Goal: Transaction & Acquisition: Subscribe to service/newsletter

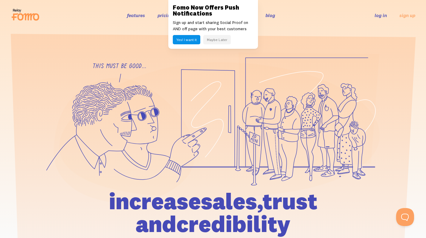
click at [145, 27] on header "features pricing 106+ integrations reviews blog log in sign up log in sign up" at bounding box center [213, 15] width 426 height 31
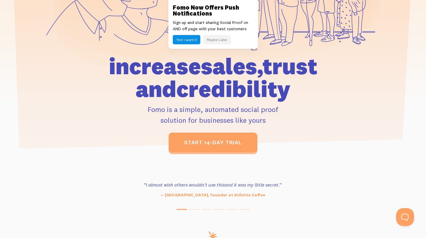
scroll to position [66, 0]
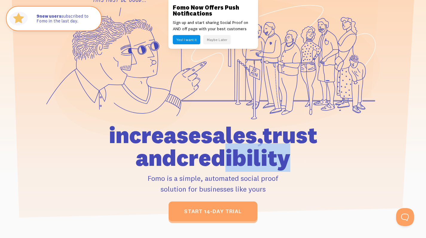
drag, startPoint x: 257, startPoint y: 158, endPoint x: 192, endPoint y: 161, distance: 65.0
click at [192, 161] on h1 "increase sales, trust and credibility" at bounding box center [213, 146] width 277 height 45
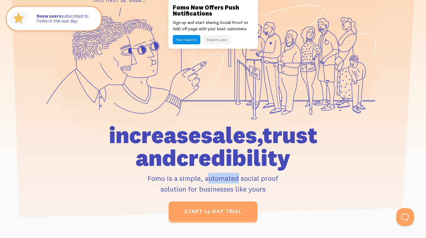
drag, startPoint x: 182, startPoint y: 174, endPoint x: 228, endPoint y: 175, distance: 46.4
click at [209, 174] on p "Fomo is a simple, automated social proof solution for businesses like yours" at bounding box center [213, 184] width 277 height 22
drag, startPoint x: 233, startPoint y: 175, endPoint x: 277, endPoint y: 182, distance: 44.8
click at [277, 182] on p "Fomo is a simple, automated social proof solution for businesses like yours" at bounding box center [213, 184] width 277 height 22
drag, startPoint x: 211, startPoint y: 189, endPoint x: 252, endPoint y: 187, distance: 40.7
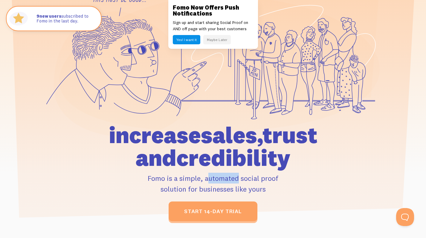
click at [250, 187] on p "Fomo is a simple, automated social proof solution for businesses like yours" at bounding box center [213, 184] width 277 height 22
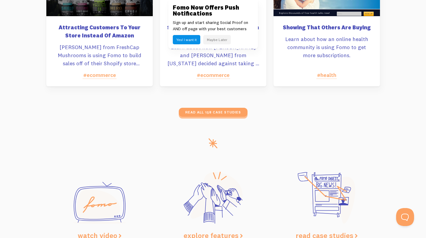
scroll to position [2788, 0]
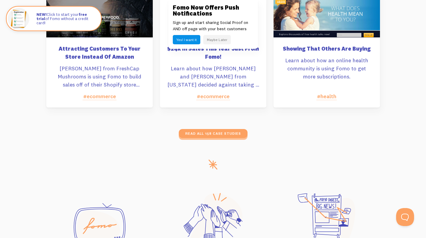
click at [148, 130] on div "read all 158 case studies" at bounding box center [213, 133] width 334 height 9
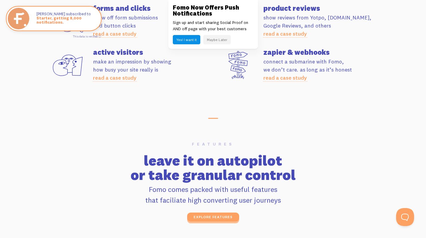
scroll to position [1815, 0]
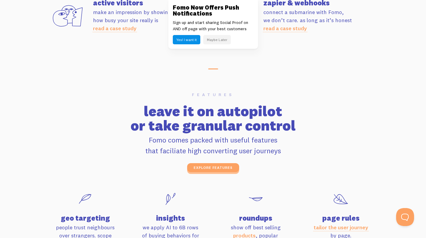
drag, startPoint x: 178, startPoint y: 135, endPoint x: 283, endPoint y: 150, distance: 105.6
click at [282, 150] on p "Fomo comes packed with useful features that faciliate high converting user jour…" at bounding box center [213, 145] width 334 height 22
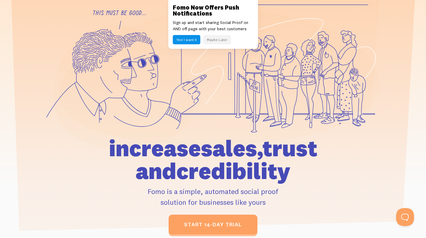
scroll to position [0, 0]
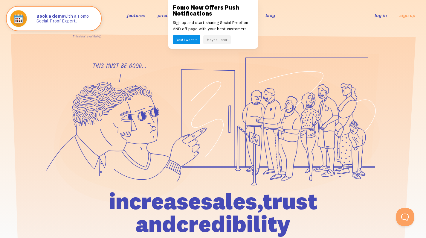
click at [225, 39] on button "Maybe Later" at bounding box center [217, 39] width 28 height 9
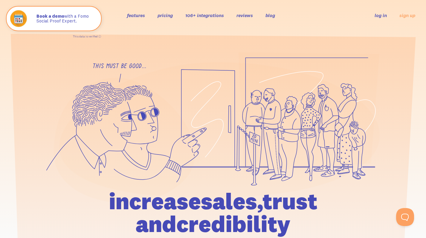
click at [275, 49] on section at bounding box center [213, 161] width 426 height 260
click at [168, 19] on div "features pricing 106+ integrations reviews blog log in sign up log in sign up" at bounding box center [213, 15] width 405 height 16
click at [164, 14] on link "pricing" at bounding box center [165, 15] width 15 height 6
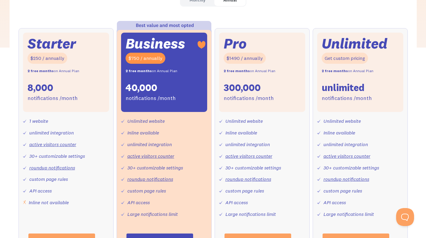
scroll to position [115, 0]
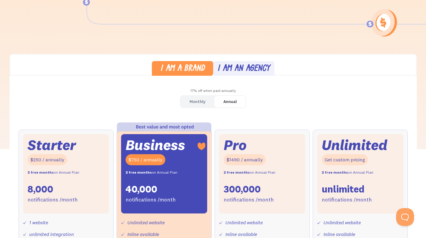
click at [245, 67] on div "I am an agency" at bounding box center [243, 69] width 53 height 9
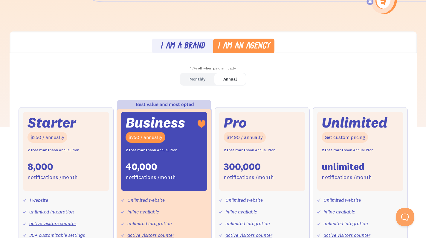
scroll to position [155, 0]
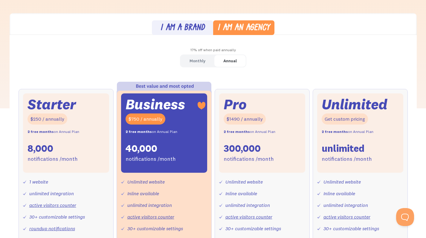
click at [193, 32] on div "I am a brand" at bounding box center [182, 28] width 45 height 9
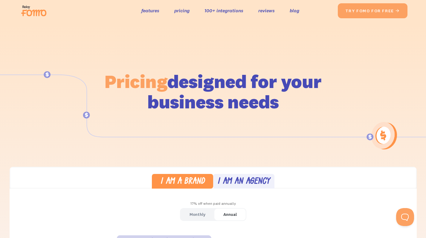
scroll to position [0, 0]
